Goal: Find specific fact: Find specific page/section

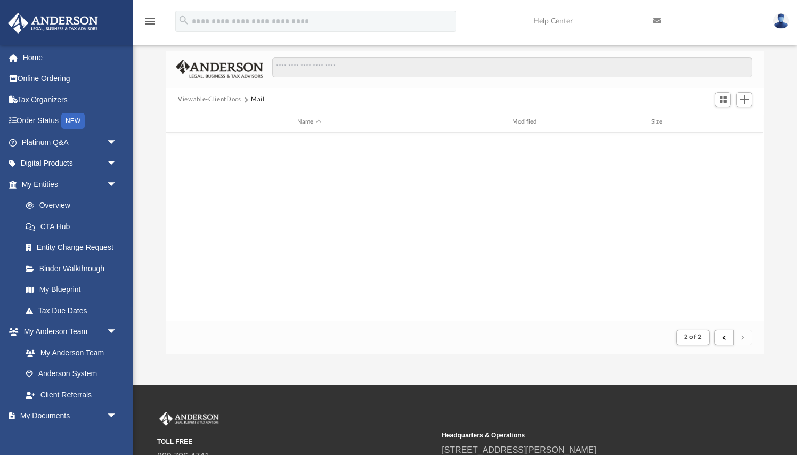
scroll to position [209, 598]
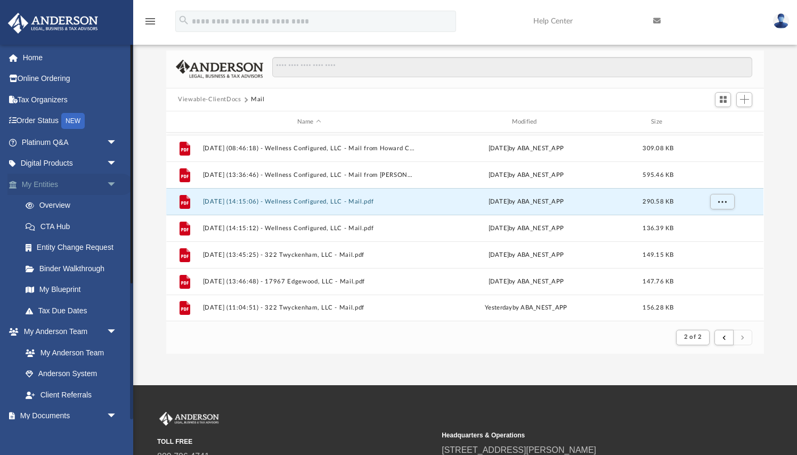
click at [69, 183] on link "My Entities arrow_drop_down" at bounding box center [70, 184] width 126 height 21
click at [110, 181] on span "arrow_drop_down" at bounding box center [117, 185] width 21 height 22
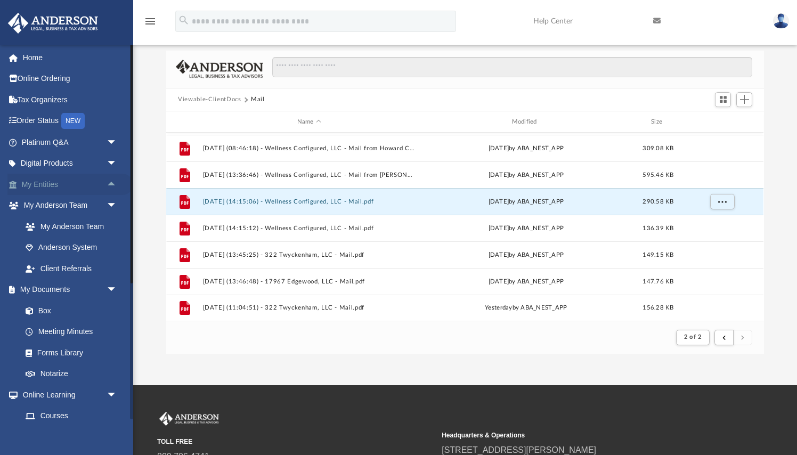
click at [111, 182] on span "arrow_drop_up" at bounding box center [117, 185] width 21 height 22
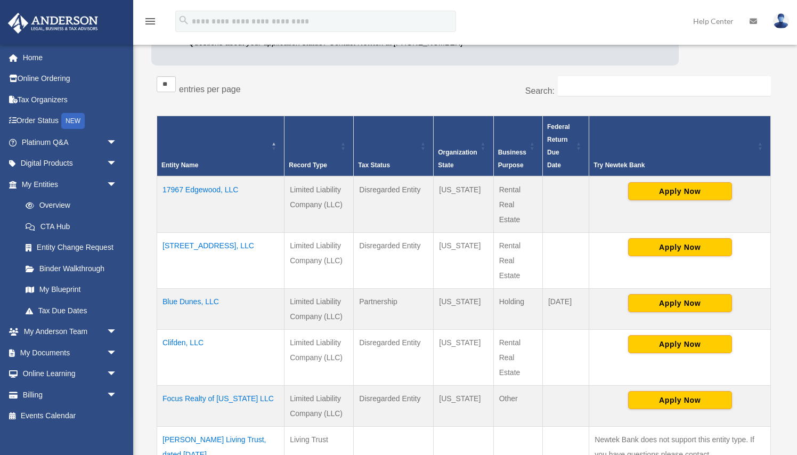
scroll to position [171, 0]
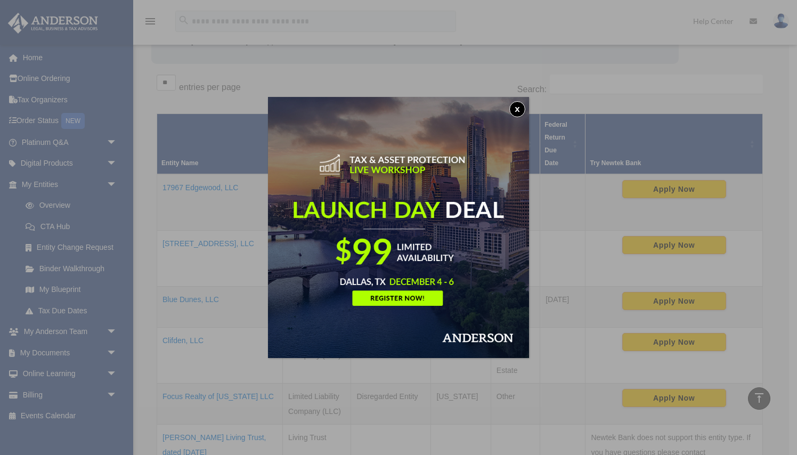
click at [516, 103] on button "x" at bounding box center [518, 109] width 16 height 16
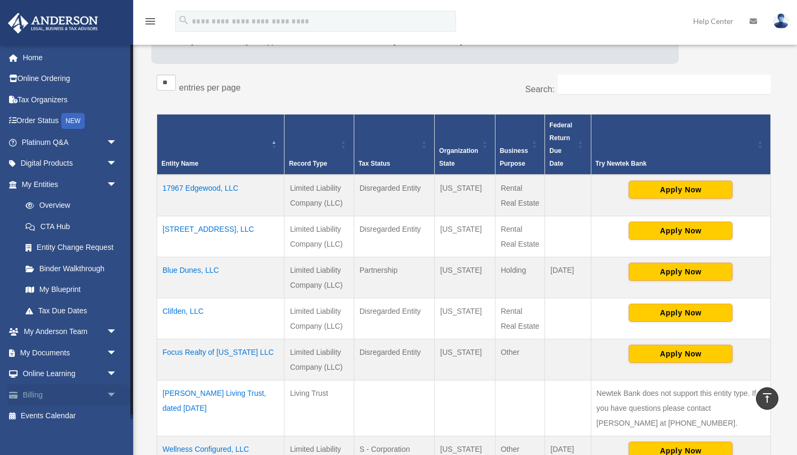
click at [37, 392] on link "Billing arrow_drop_down" at bounding box center [70, 394] width 126 height 21
click at [111, 391] on span "arrow_drop_down" at bounding box center [117, 395] width 21 height 22
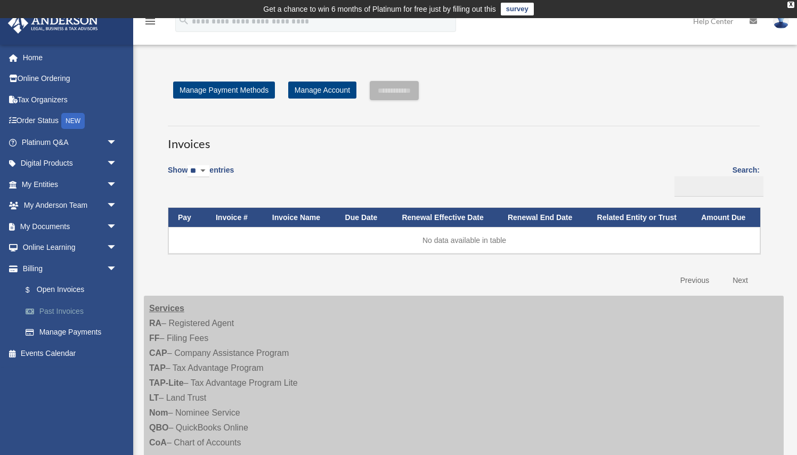
click at [75, 307] on link "Past Invoices" at bounding box center [74, 311] width 118 height 21
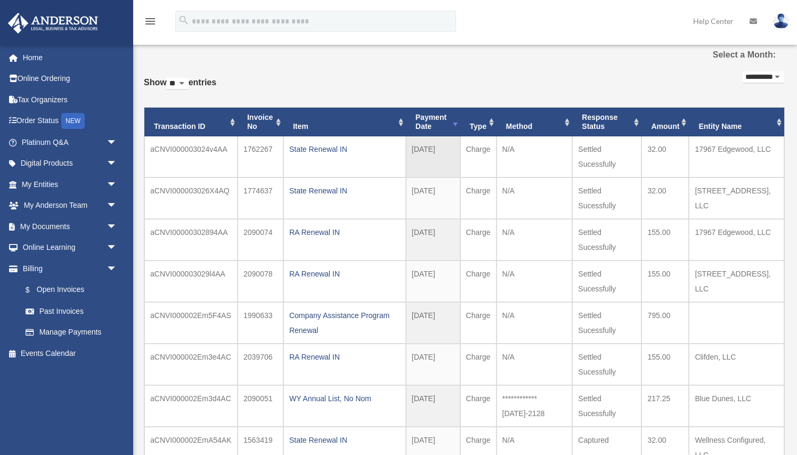
scroll to position [51, 0]
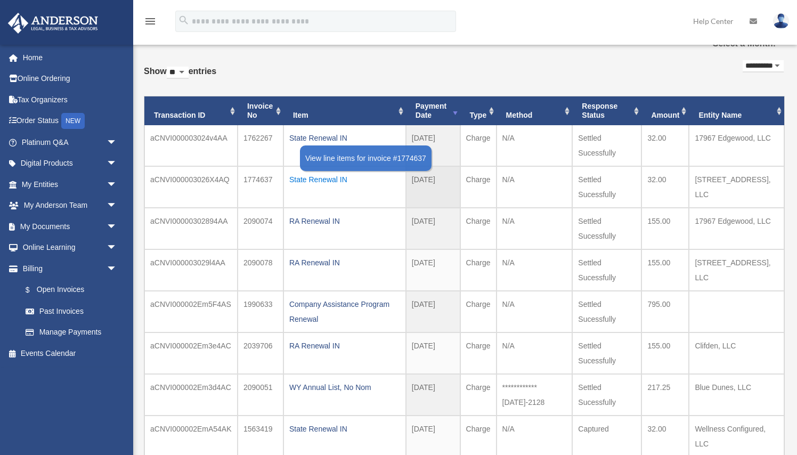
click at [317, 179] on div "State Renewal IN" at bounding box center [344, 179] width 111 height 15
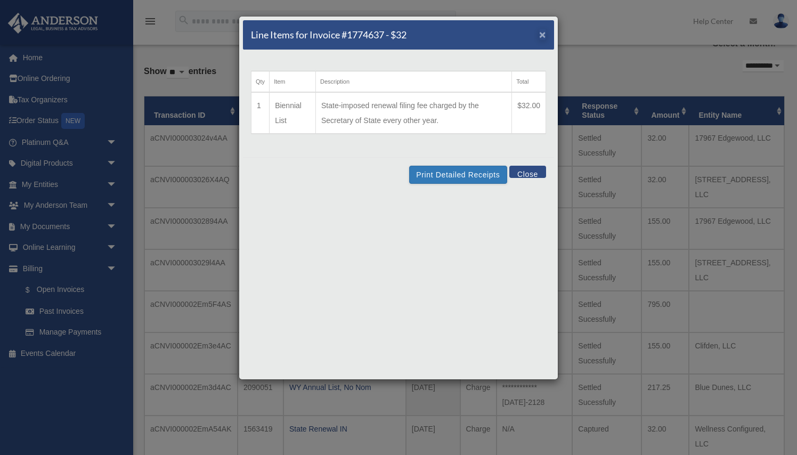
click at [543, 34] on span "×" at bounding box center [542, 34] width 7 height 12
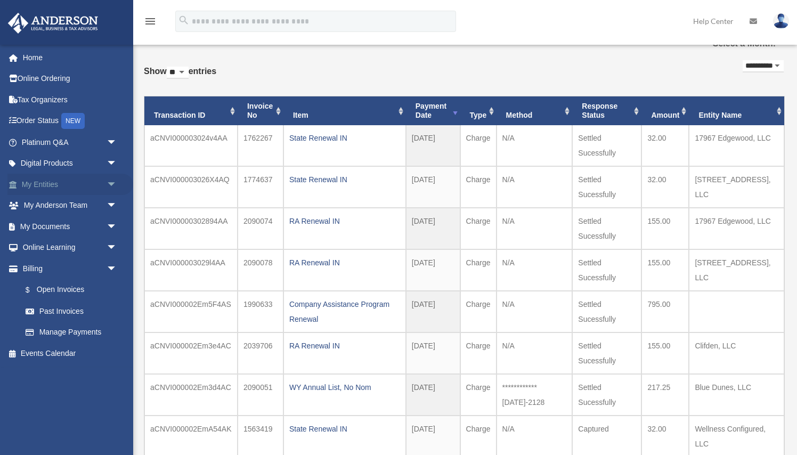
click at [60, 183] on link "My Entities arrow_drop_down" at bounding box center [70, 184] width 126 height 21
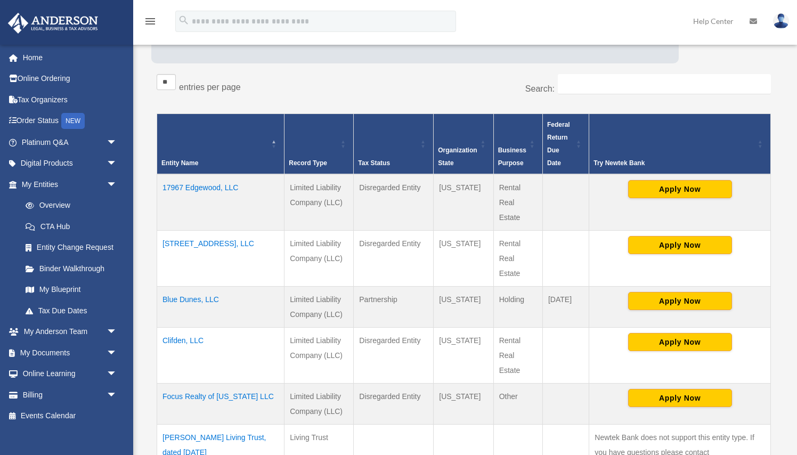
scroll to position [178, 0]
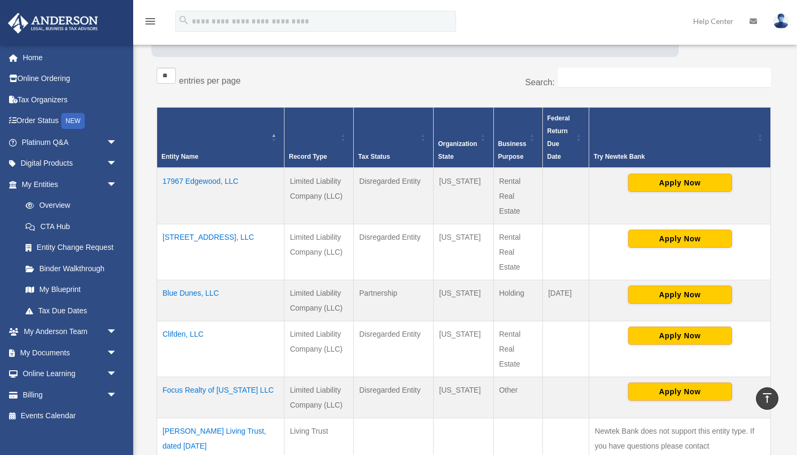
click at [215, 181] on td "17967 Edgewood, LLC" at bounding box center [220, 196] width 127 height 57
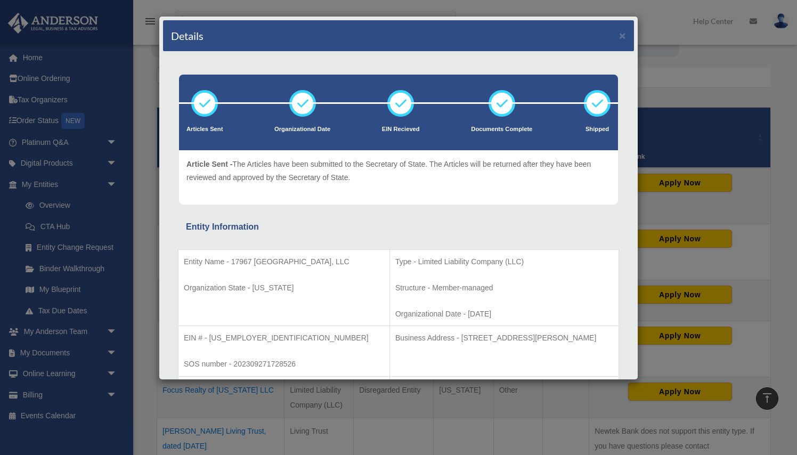
click at [624, 36] on button "×" at bounding box center [622, 35] width 7 height 11
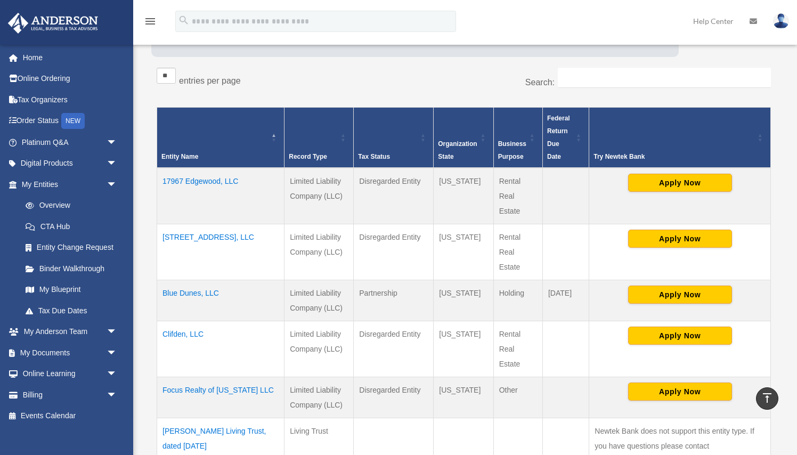
click at [200, 236] on td "[STREET_ADDRESS], LLC" at bounding box center [220, 252] width 127 height 56
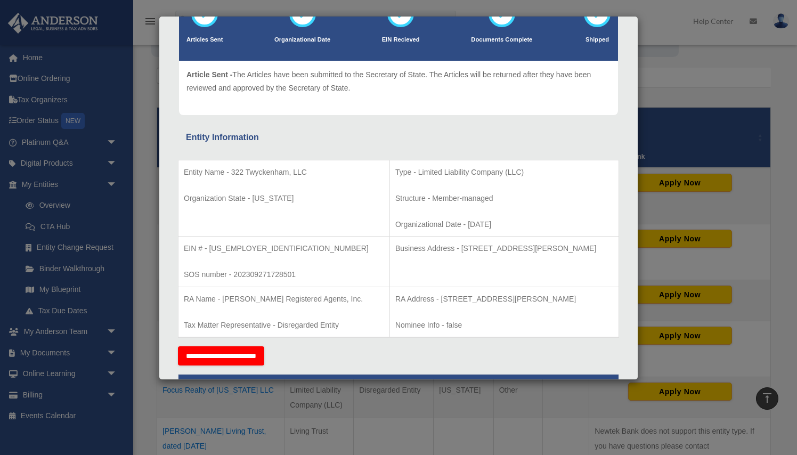
scroll to position [102, 0]
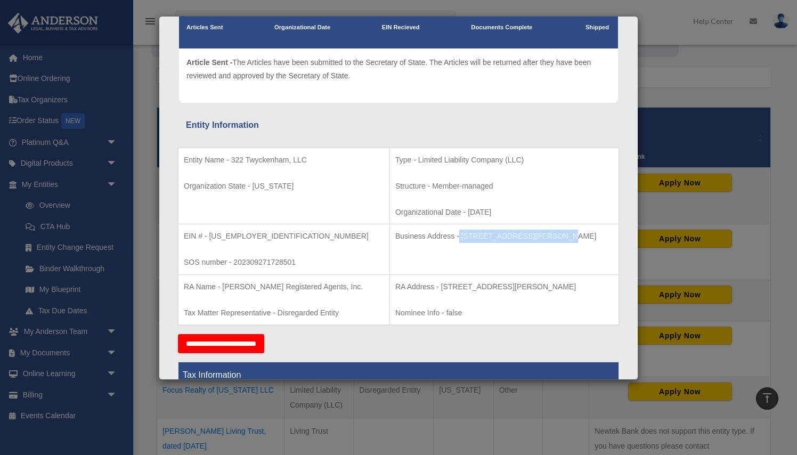
drag, startPoint x: 413, startPoint y: 232, endPoint x: 505, endPoint y: 230, distance: 92.3
click at [505, 230] on p "Business Address - 3225 McLeod Dr, Suite 100, Las Vegas, NV 89121" at bounding box center [505, 236] width 218 height 13
copy p "3225 McLeod Dr, Suite 100"
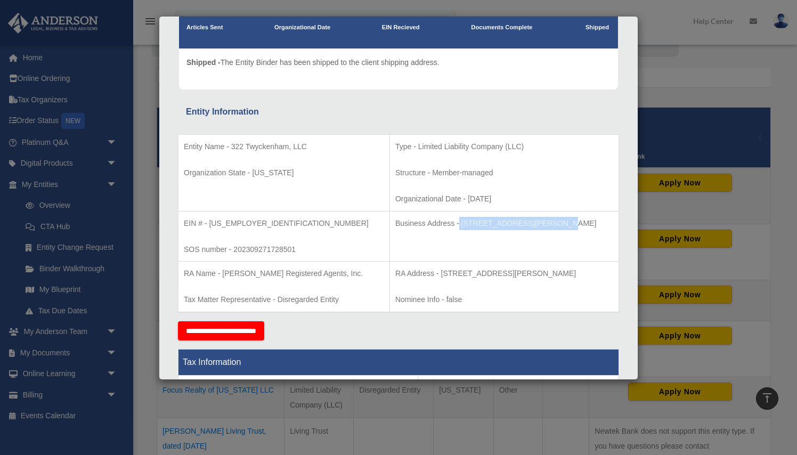
copy p "3225 McLeod Dr, Suite 100"
click at [720, 86] on div "Details × Articles Sent Organizational Date" at bounding box center [398, 227] width 797 height 455
